Goal: Task Accomplishment & Management: Manage account settings

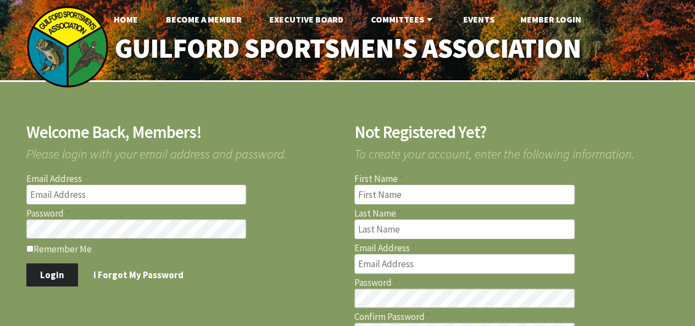
type input "[EMAIL_ADDRESS][DOMAIN_NAME]"
click at [31, 249] on input "Remember Me" at bounding box center [29, 248] width 7 height 7
checkbox input "true"
click at [46, 269] on button "Login" at bounding box center [52, 274] width 52 height 23
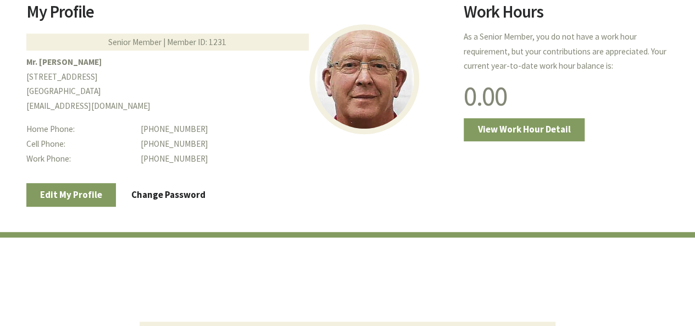
scroll to position [243, 0]
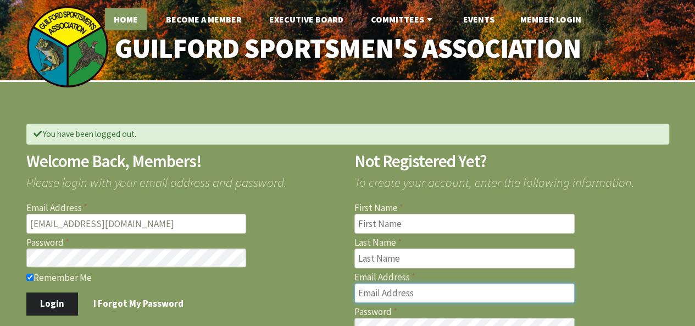
type input "[EMAIL_ADDRESS][DOMAIN_NAME]"
click at [129, 17] on link "Home" at bounding box center [126, 19] width 42 height 22
